Goal: Information Seeking & Learning: Learn about a topic

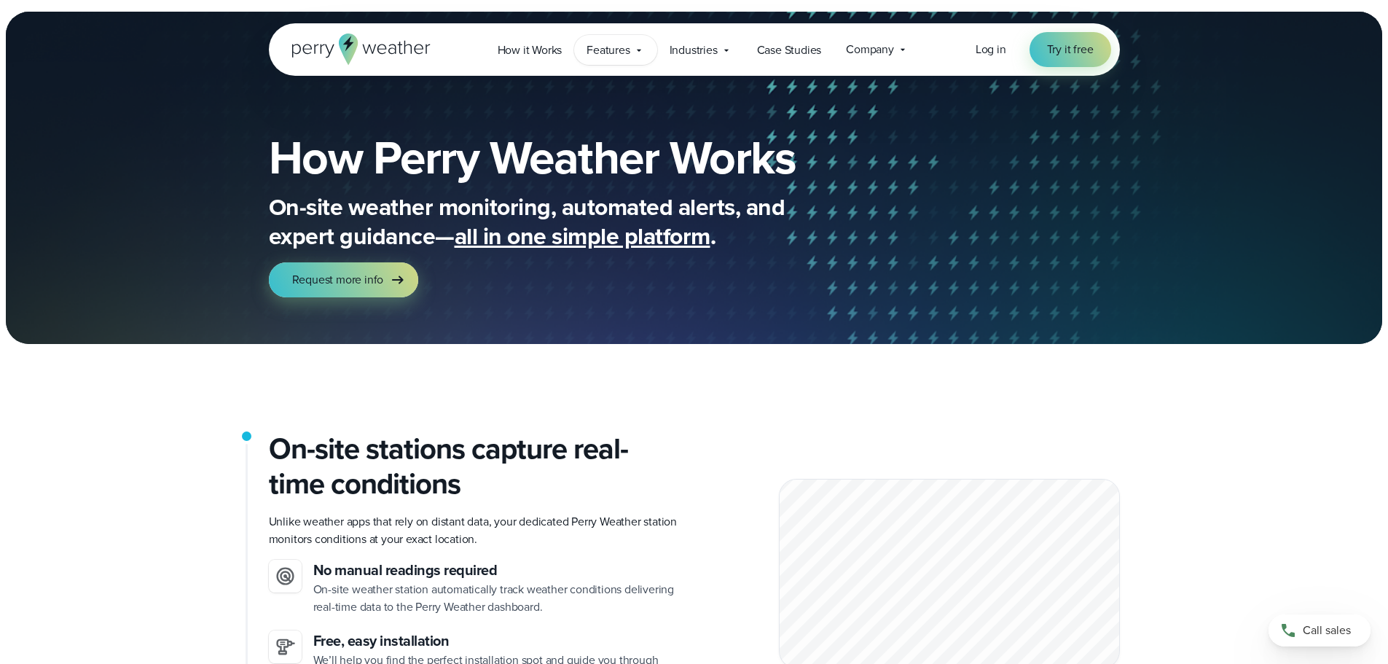
click at [624, 50] on span "Features" at bounding box center [607, 50] width 43 height 17
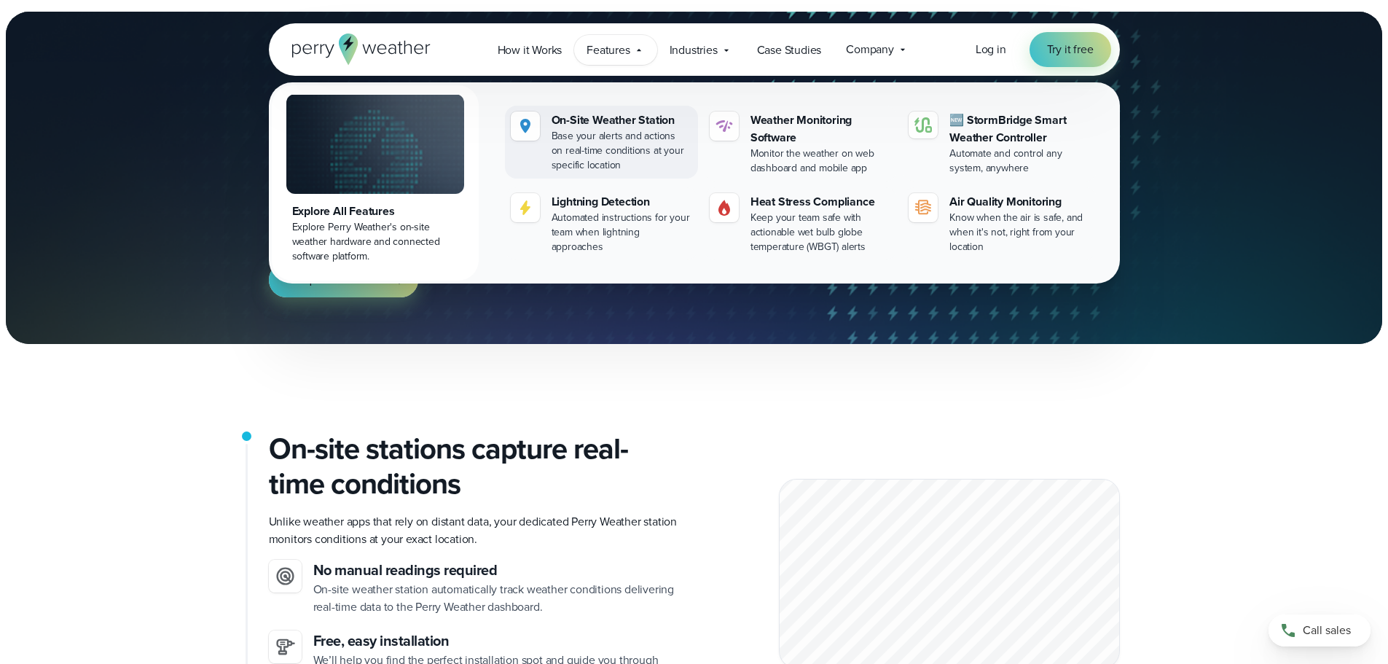
click at [574, 122] on div "On-Site Weather Station" at bounding box center [621, 119] width 141 height 17
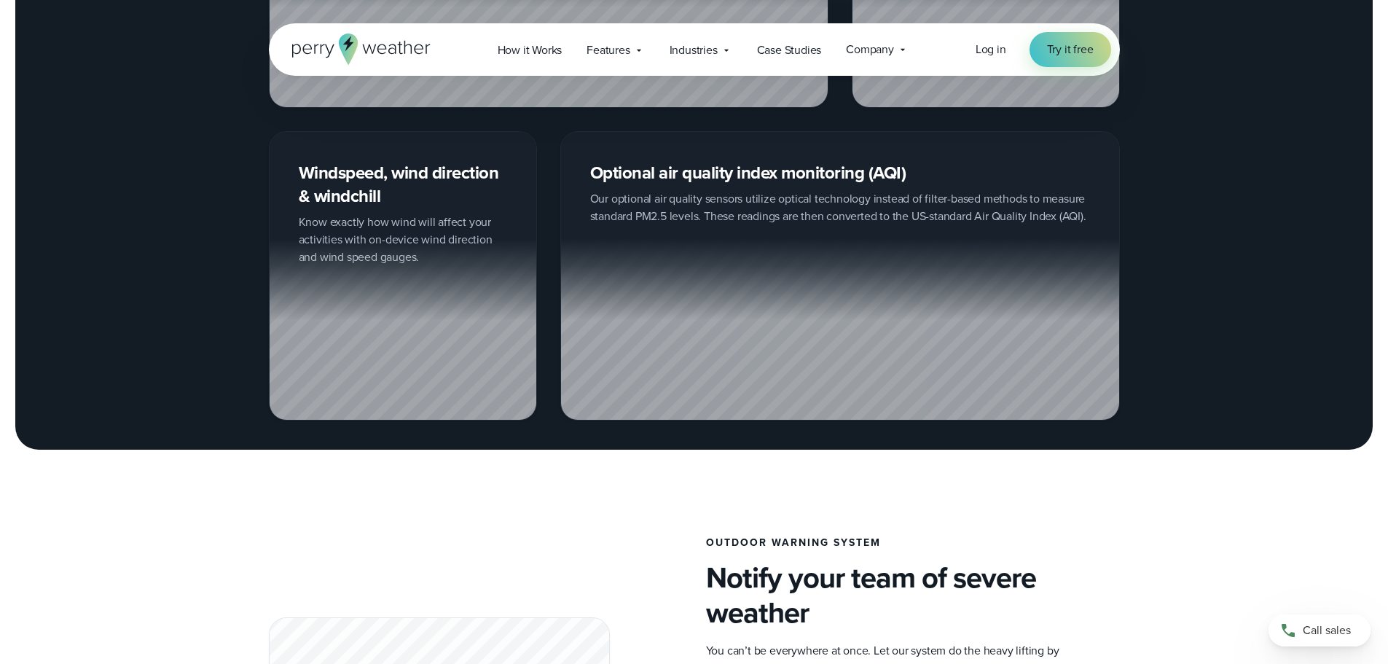
scroll to position [2113, 0]
